Goal: Transaction & Acquisition: Purchase product/service

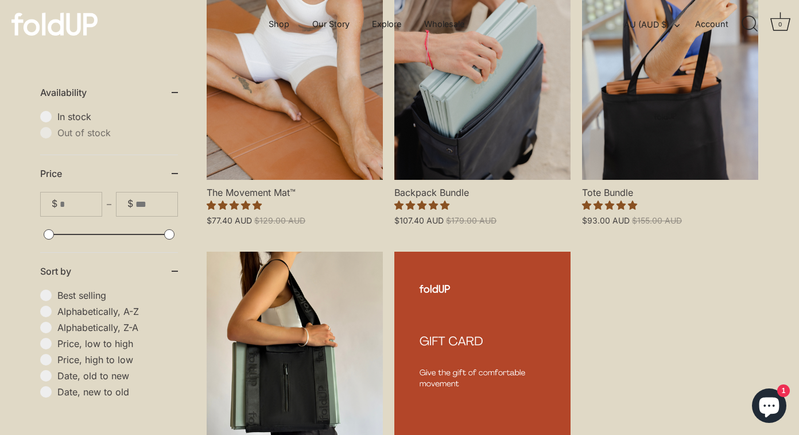
scroll to position [359, 0]
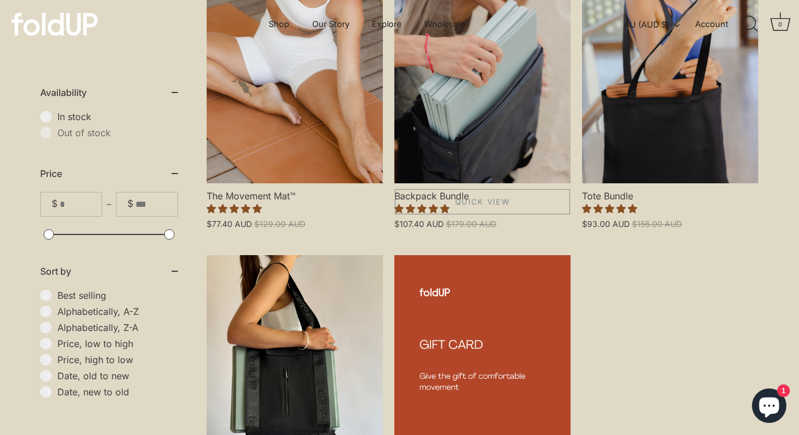
click at [420, 127] on link "Backpack Bundle" at bounding box center [483, 77] width 176 height 211
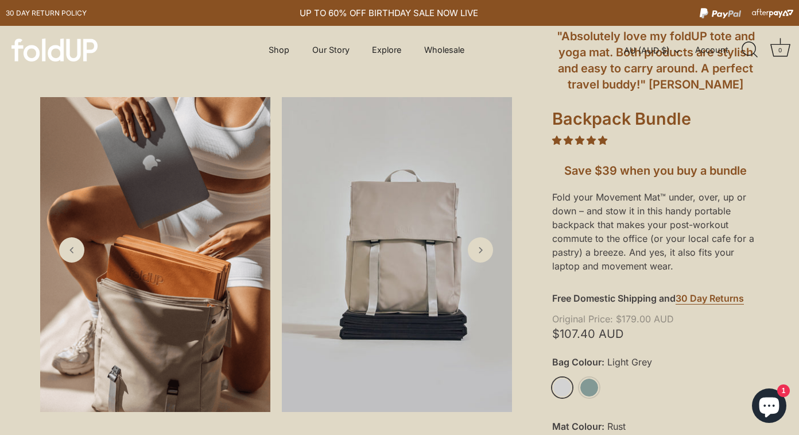
scroll to position [147, 0]
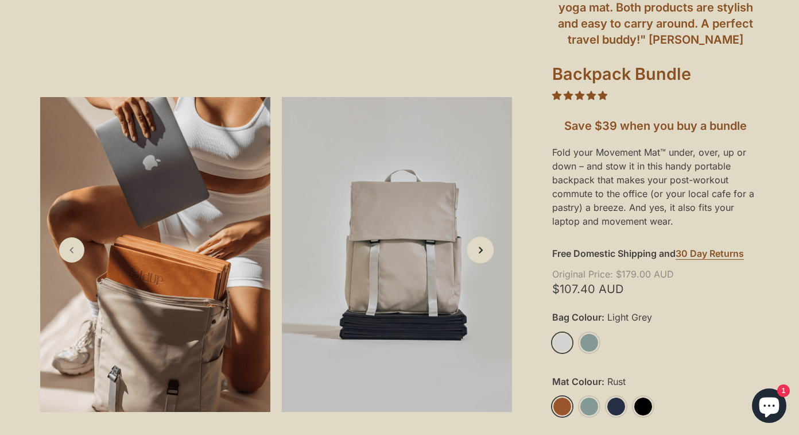
click at [481, 252] on polyline "Next slide" at bounding box center [480, 250] width 3 height 6
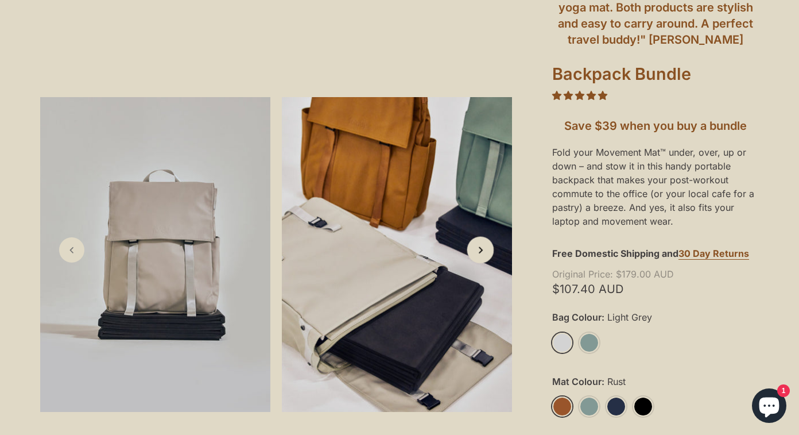
click at [481, 252] on polyline "Next slide" at bounding box center [480, 250] width 3 height 6
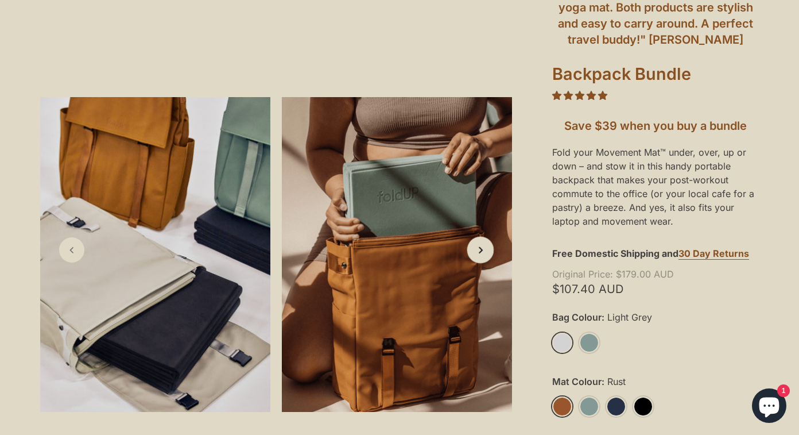
click at [481, 252] on polyline "Next slide" at bounding box center [480, 250] width 3 height 6
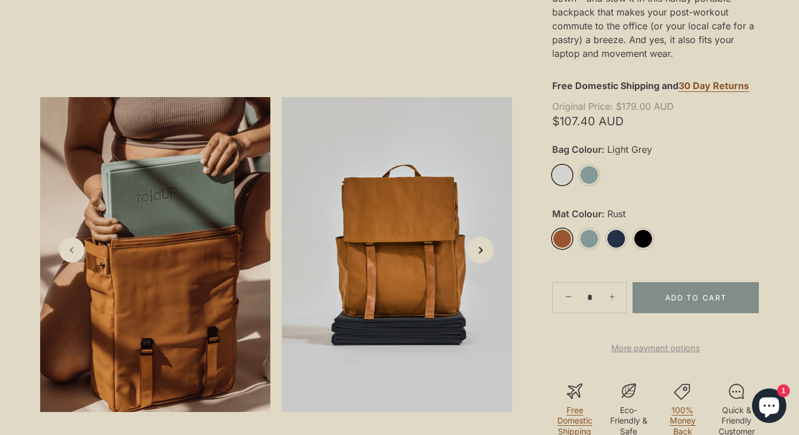
scroll to position [343, 0]
